Goal: Task Accomplishment & Management: Complete application form

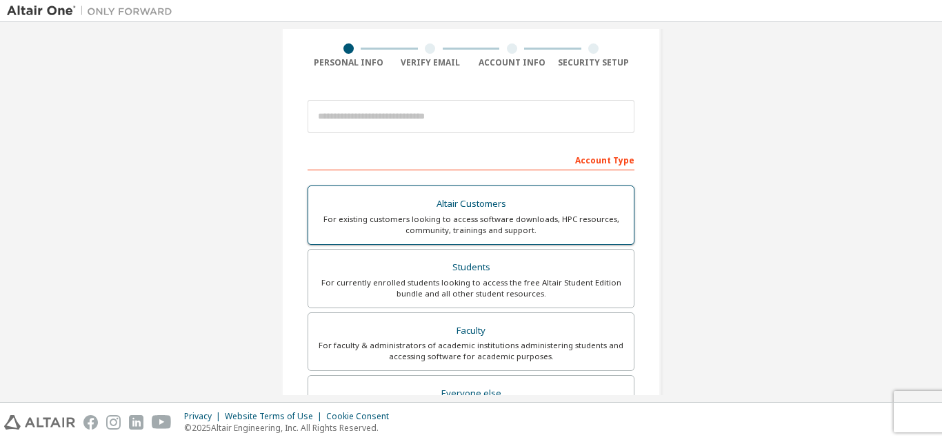
scroll to position [138, 0]
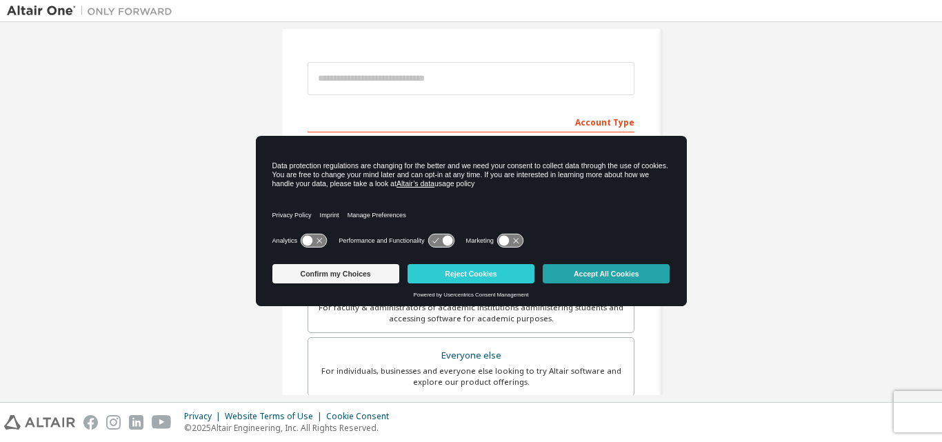
click at [596, 276] on button "Accept All Cookies" at bounding box center [606, 273] width 127 height 19
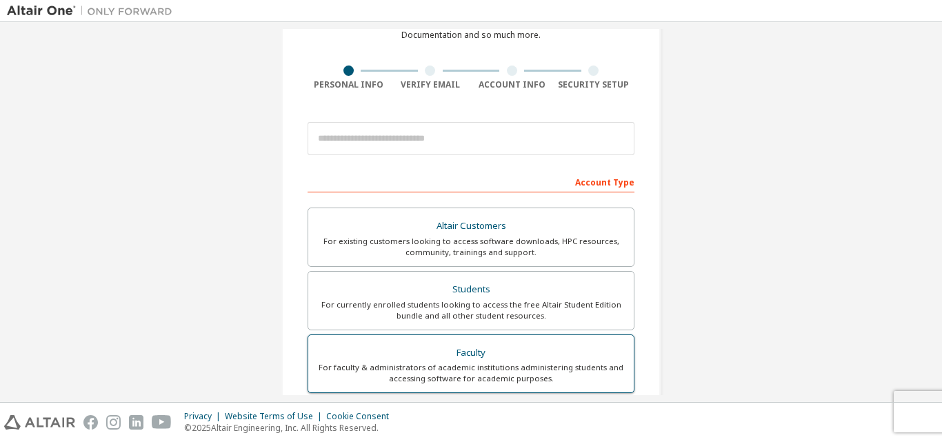
scroll to position [69, 0]
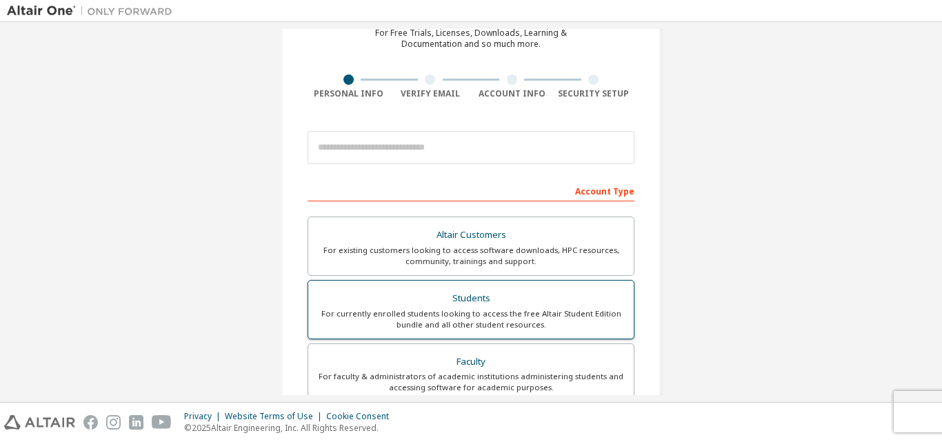
click at [508, 291] on div "Students" at bounding box center [470, 298] width 309 height 19
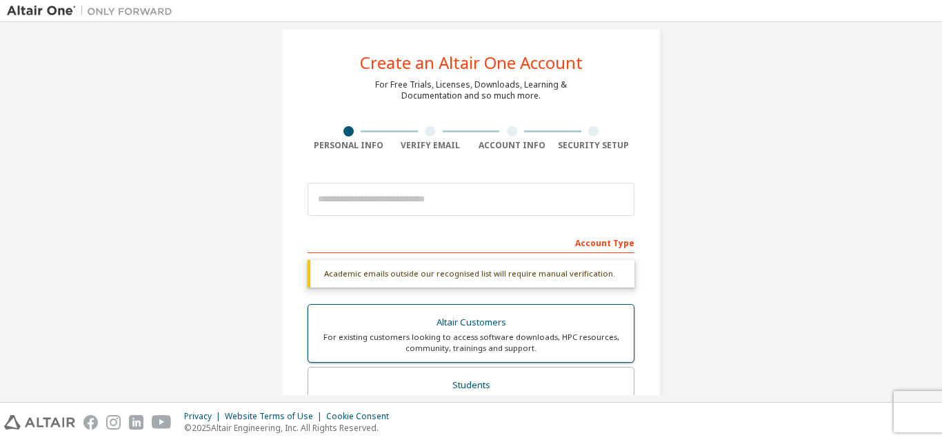
scroll to position [0, 0]
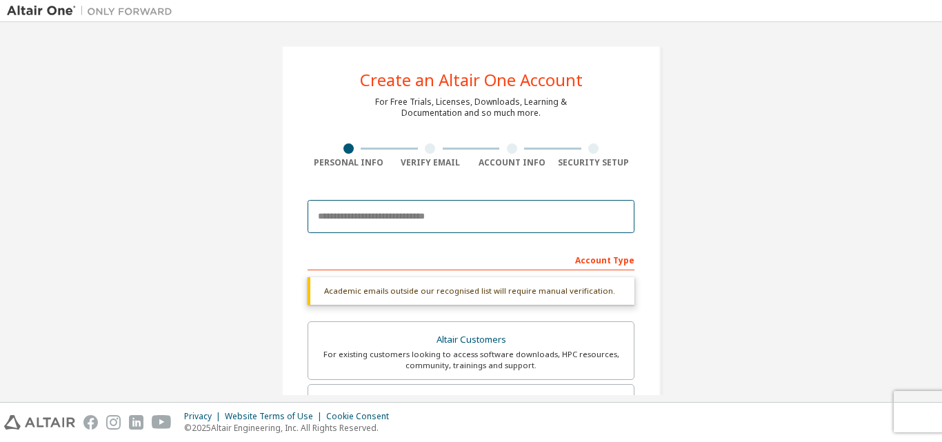
click at [500, 213] on input "email" at bounding box center [470, 216] width 327 height 33
type input "**********"
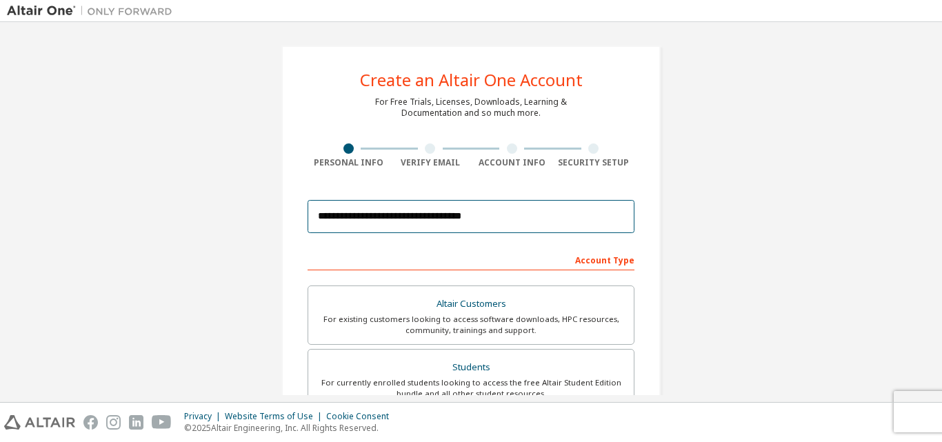
click at [402, 227] on input "**********" at bounding box center [470, 216] width 327 height 33
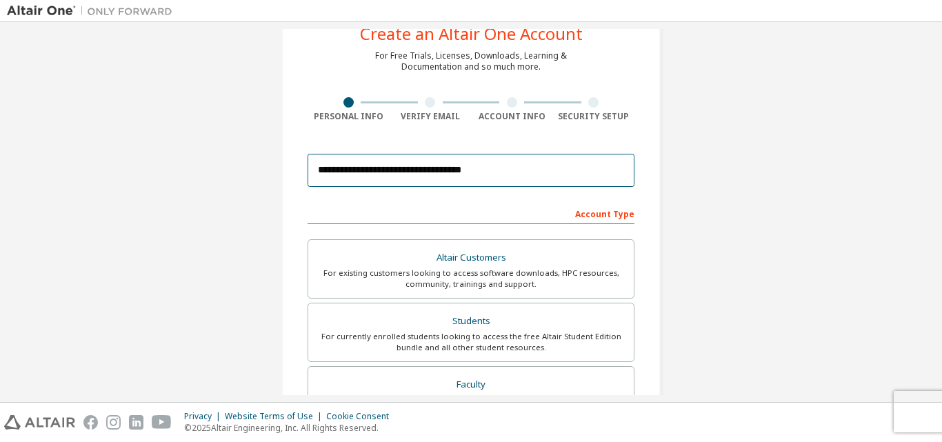
scroll to position [69, 0]
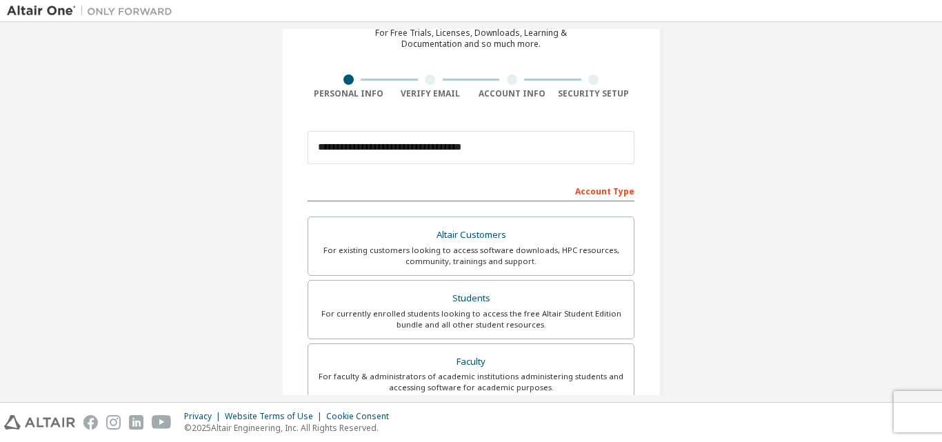
click at [545, 185] on div "Account Type" at bounding box center [470, 190] width 327 height 22
click at [554, 193] on div "Account Type" at bounding box center [470, 190] width 327 height 22
click at [603, 186] on div "Account Type" at bounding box center [470, 190] width 327 height 22
click at [608, 192] on div "Account Type" at bounding box center [470, 190] width 327 height 22
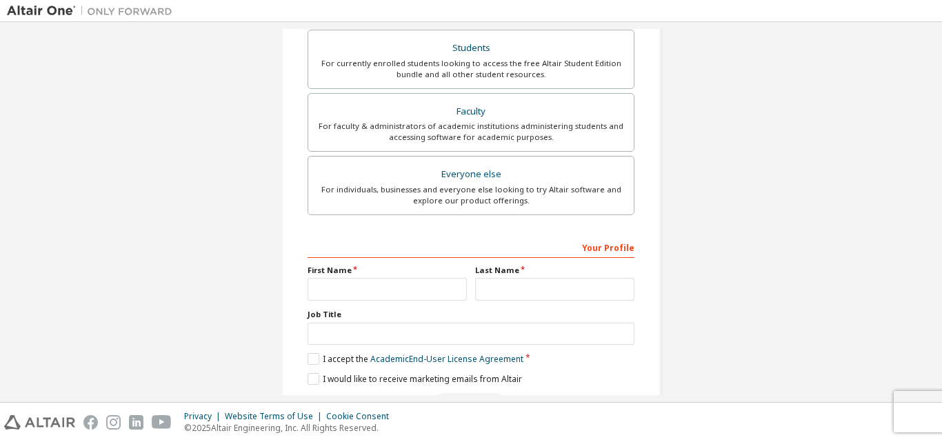
scroll to position [364, 0]
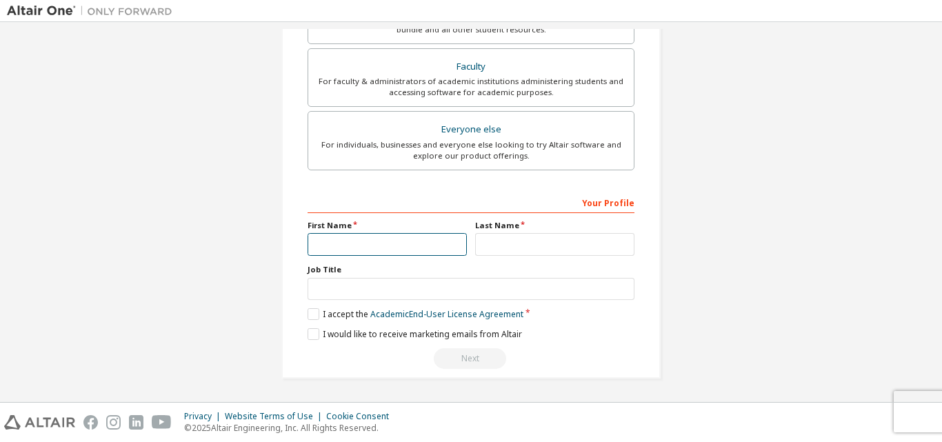
click at [378, 246] on input "text" at bounding box center [386, 244] width 159 height 23
type input "*********"
click at [396, 254] on input "*********" at bounding box center [386, 244] width 159 height 23
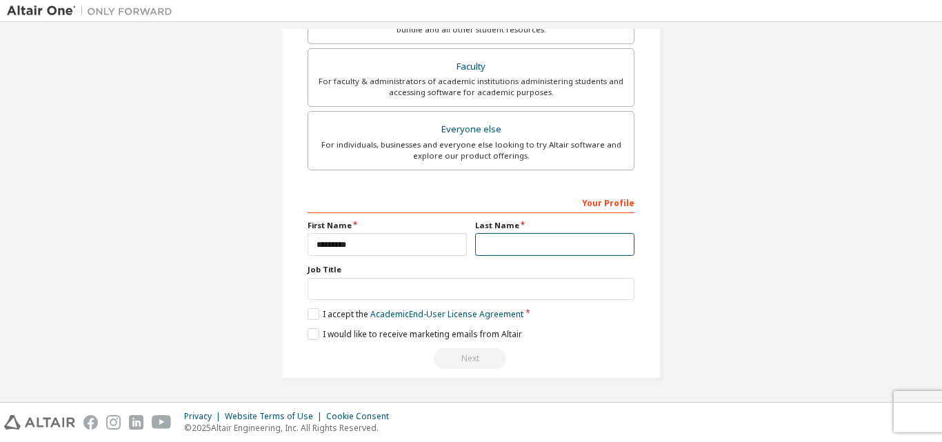
click at [509, 243] on input "text" at bounding box center [554, 244] width 159 height 23
type input "*********"
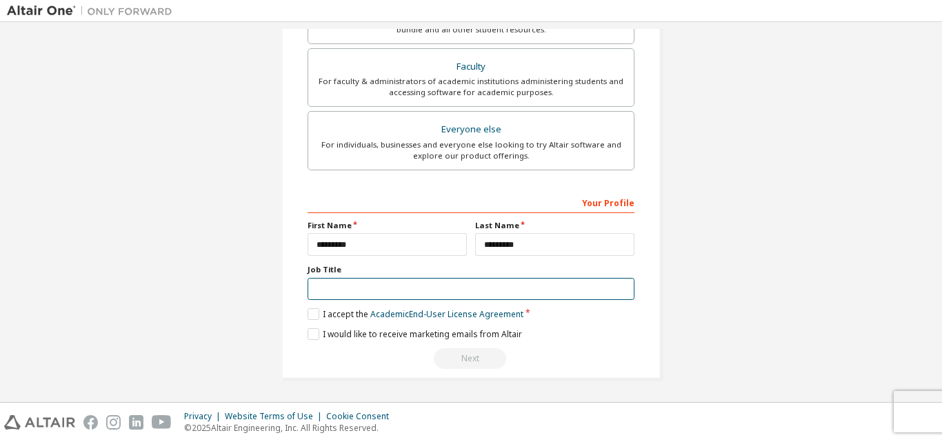
click at [563, 278] on input "text" at bounding box center [470, 289] width 327 height 23
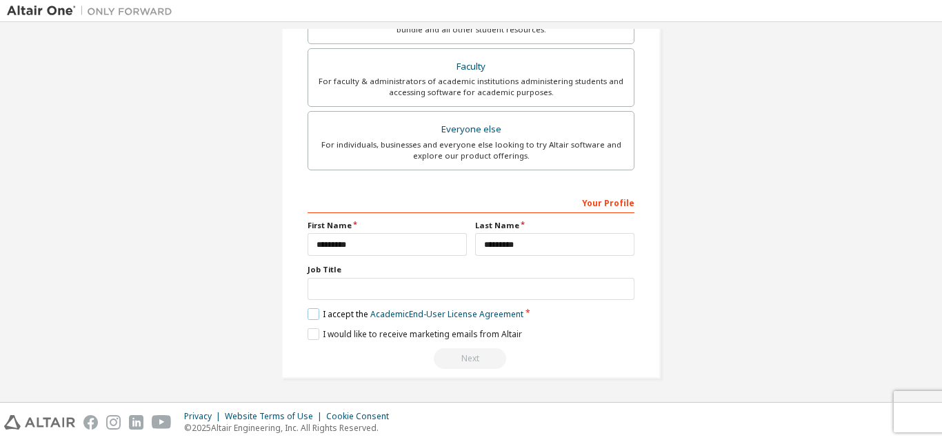
click at [321, 314] on label "I accept the Academic End-User License Agreement" at bounding box center [415, 314] width 216 height 12
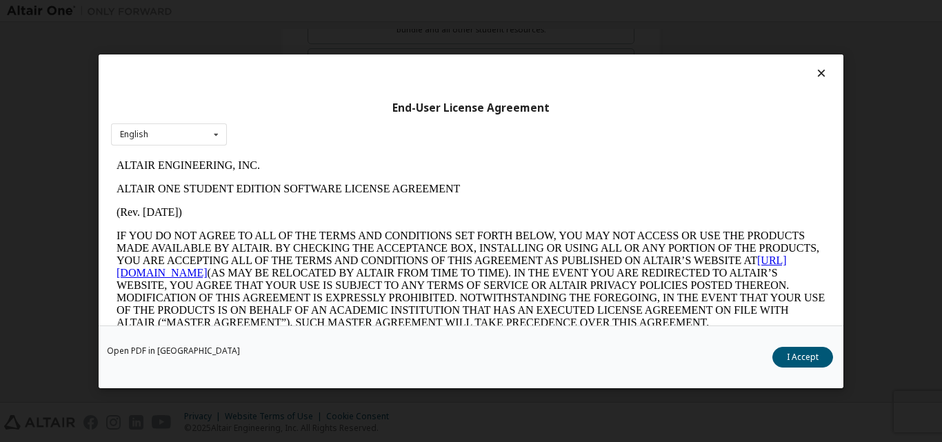
scroll to position [0, 0]
click at [785, 356] on button "I Accept" at bounding box center [802, 356] width 61 height 21
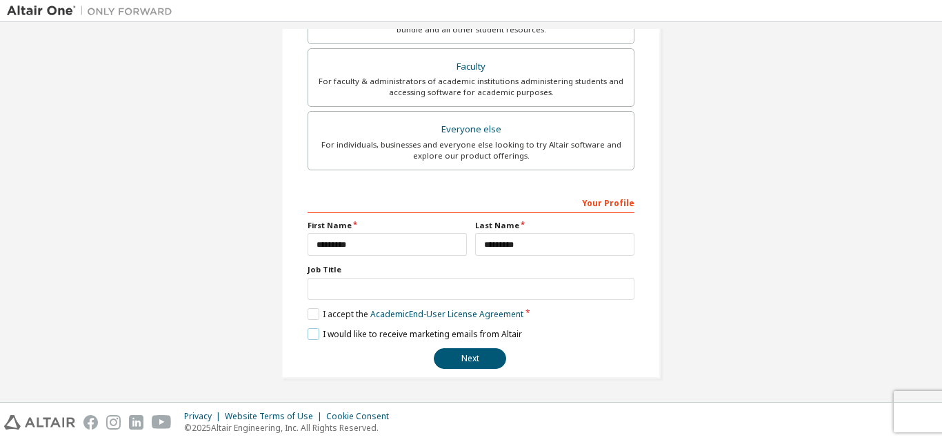
click at [312, 332] on label "I would like to receive marketing emails from Altair" at bounding box center [414, 334] width 214 height 12
click at [455, 352] on button "Next" at bounding box center [470, 358] width 72 height 21
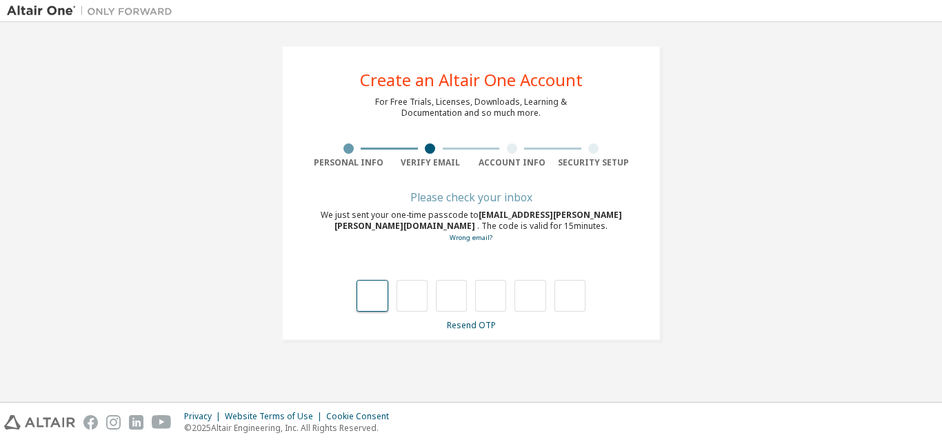
type input "*"
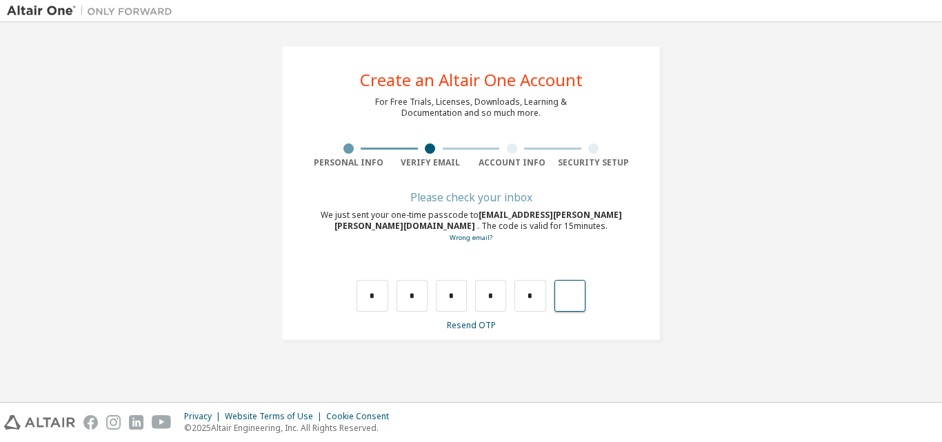
type input "*"
